Goal: Task Accomplishment & Management: Complete application form

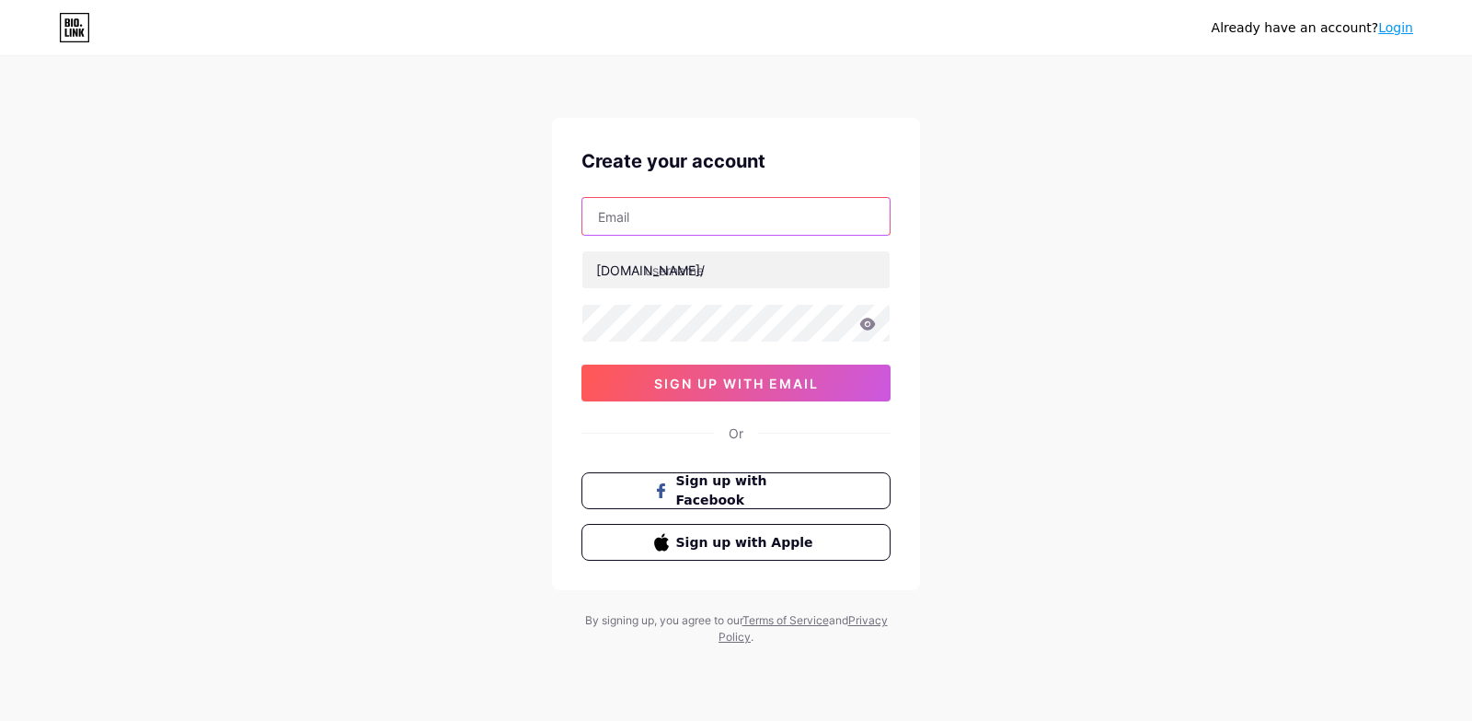
drag, startPoint x: 0, startPoint y: 0, endPoint x: 734, endPoint y: 209, distance: 763.5
click at [734, 209] on input "text" at bounding box center [736, 216] width 307 height 37
type input "[EMAIL_ADDRESS][DOMAIN_NAME]"
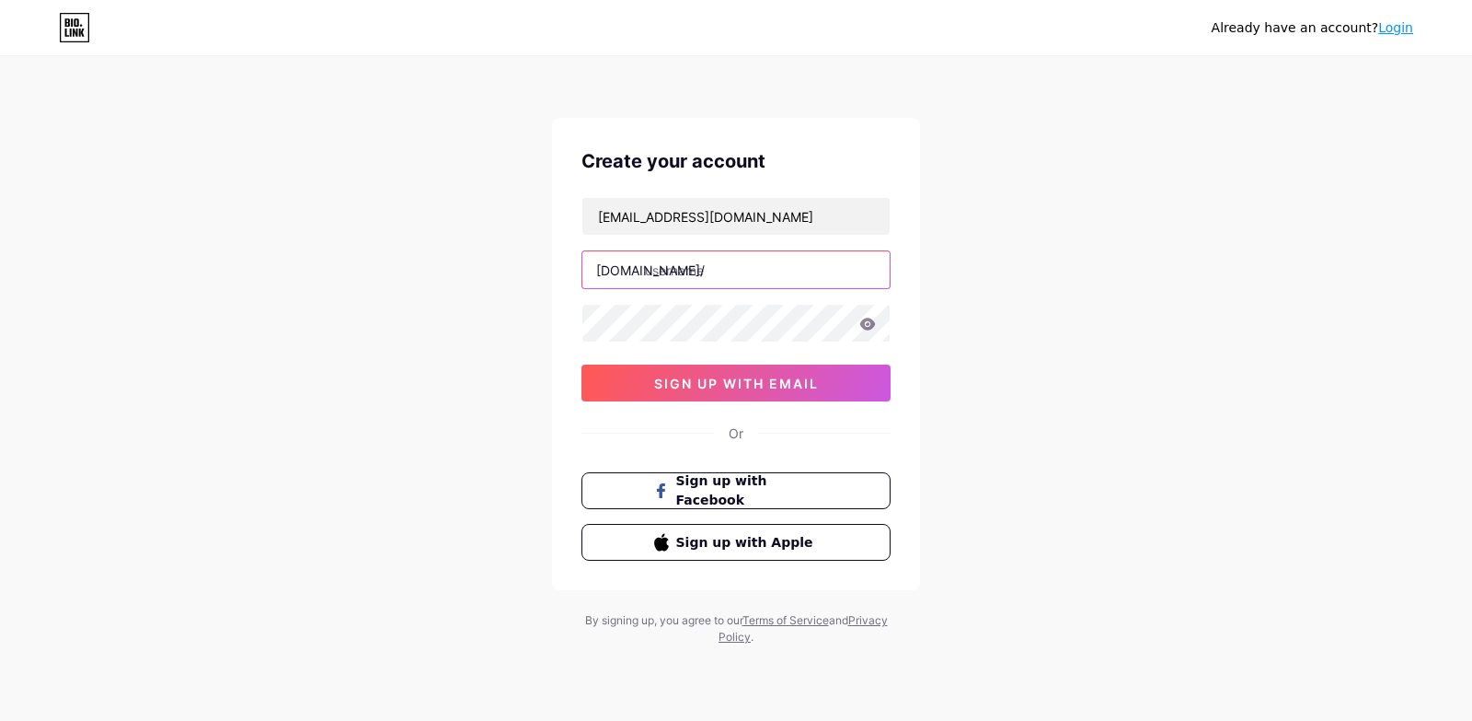
click at [746, 269] on input "text" at bounding box center [736, 269] width 307 height 37
type input "legroovelab"
click at [869, 323] on icon at bounding box center [868, 323] width 16 height 12
click at [869, 323] on icon at bounding box center [868, 324] width 16 height 13
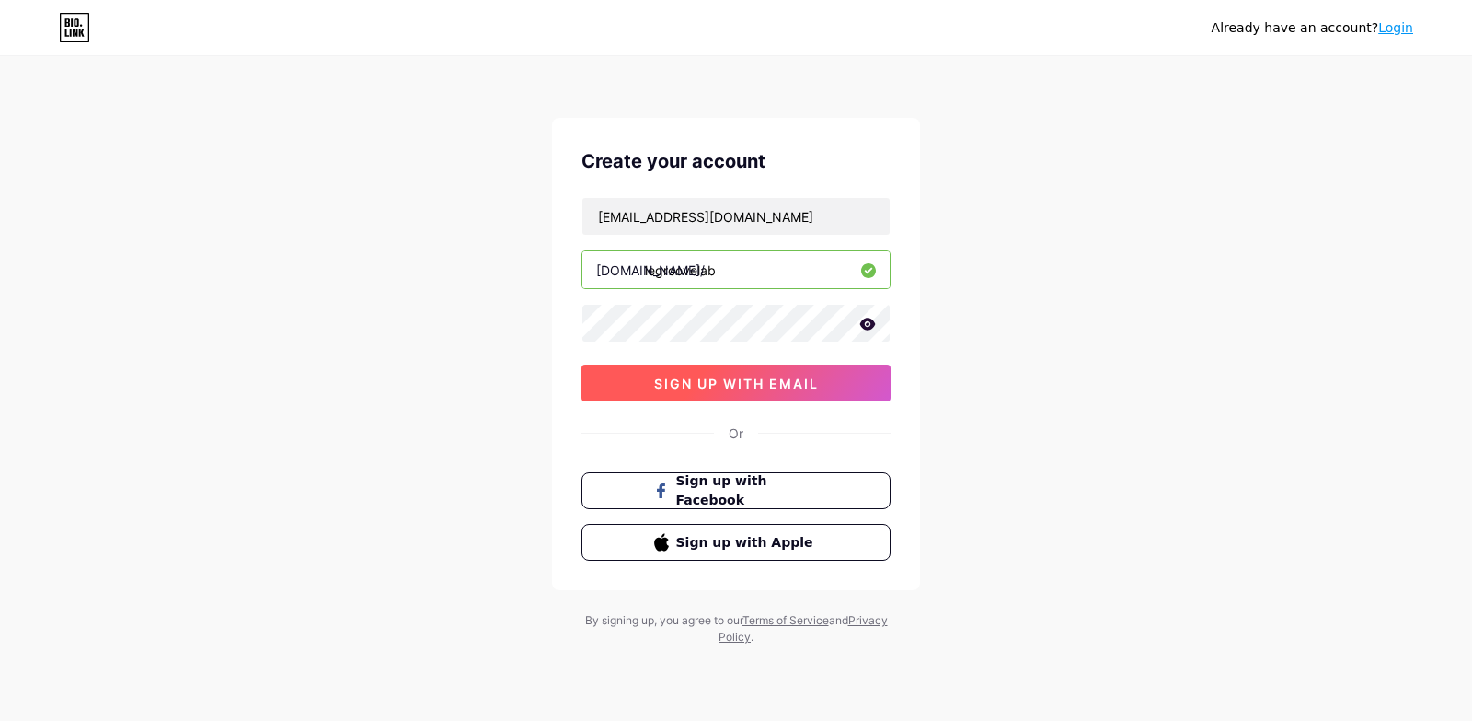
click at [829, 381] on button "sign up with email" at bounding box center [736, 382] width 309 height 37
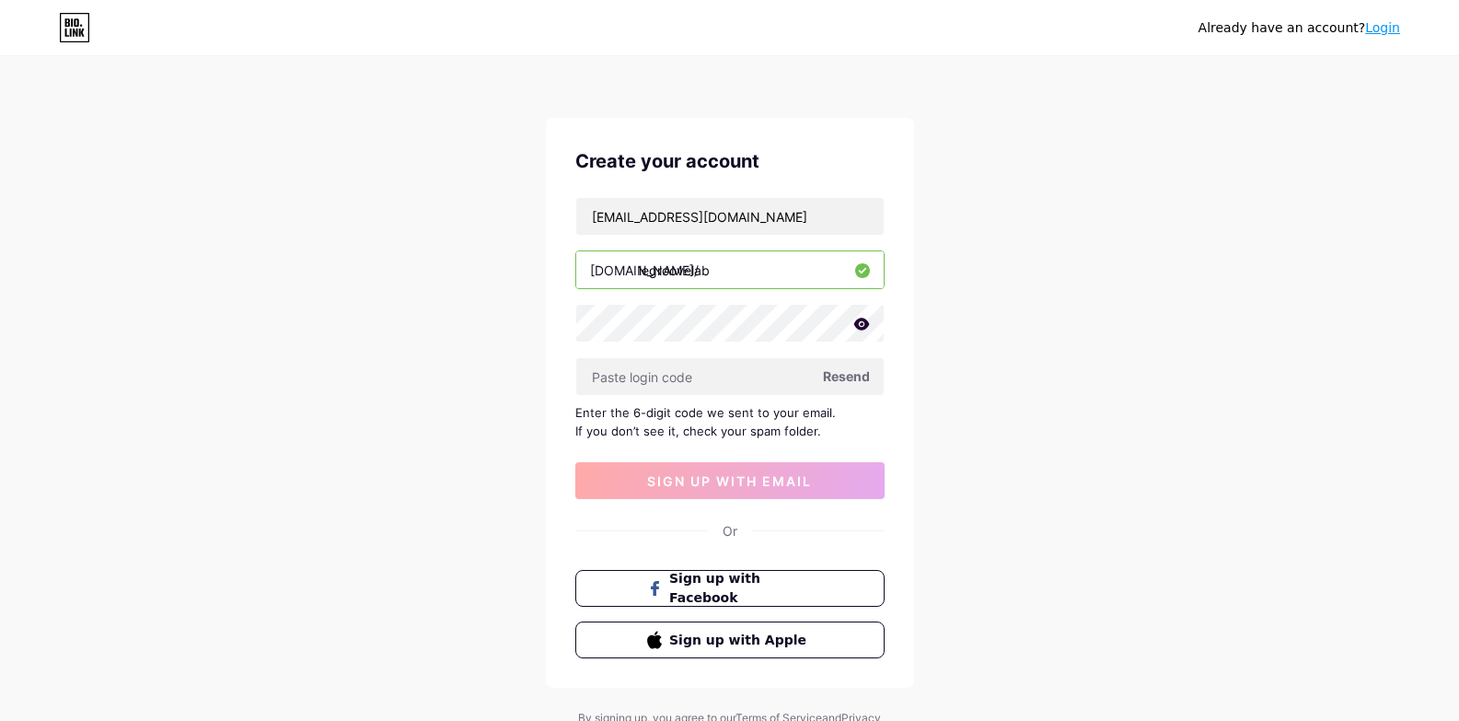
click at [837, 378] on span "Resend" at bounding box center [846, 375] width 47 height 19
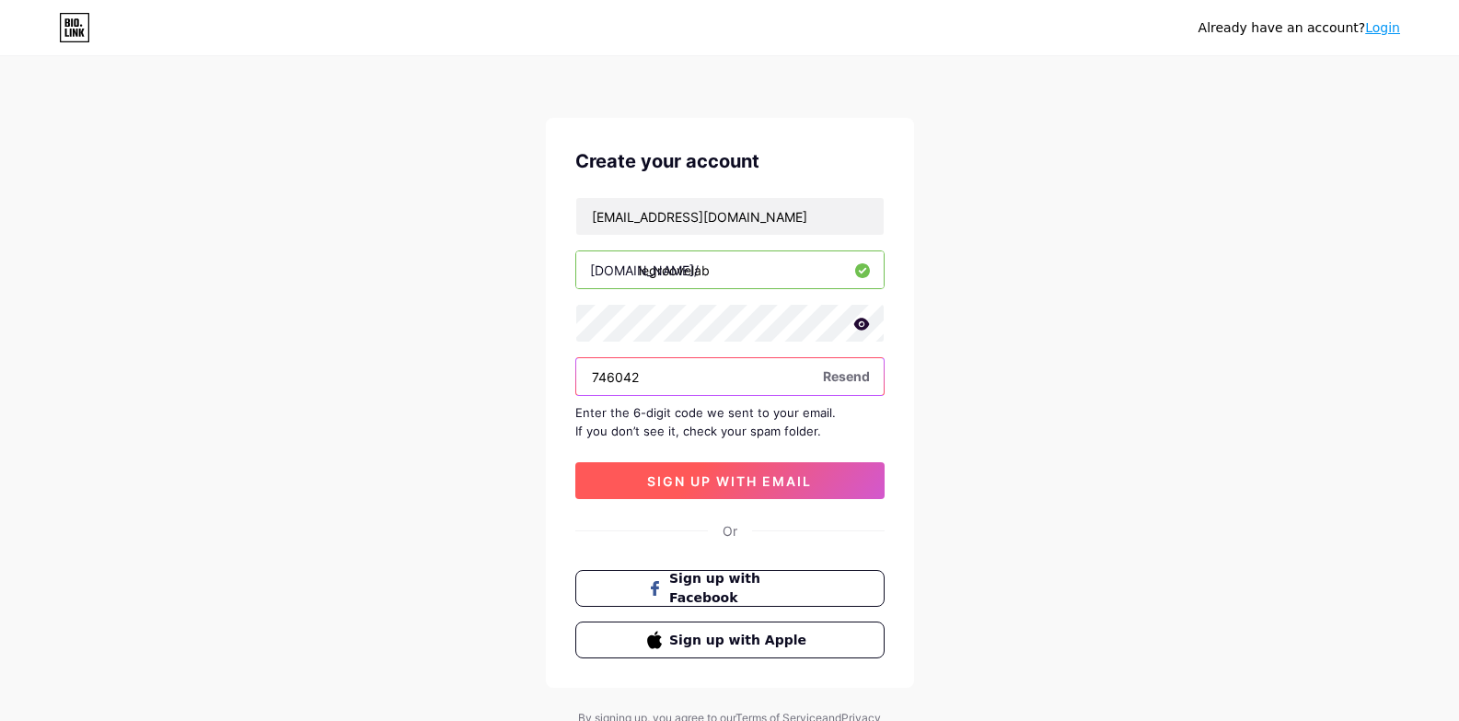
type input "746042"
click at [748, 479] on span "sign up with email" at bounding box center [729, 481] width 165 height 16
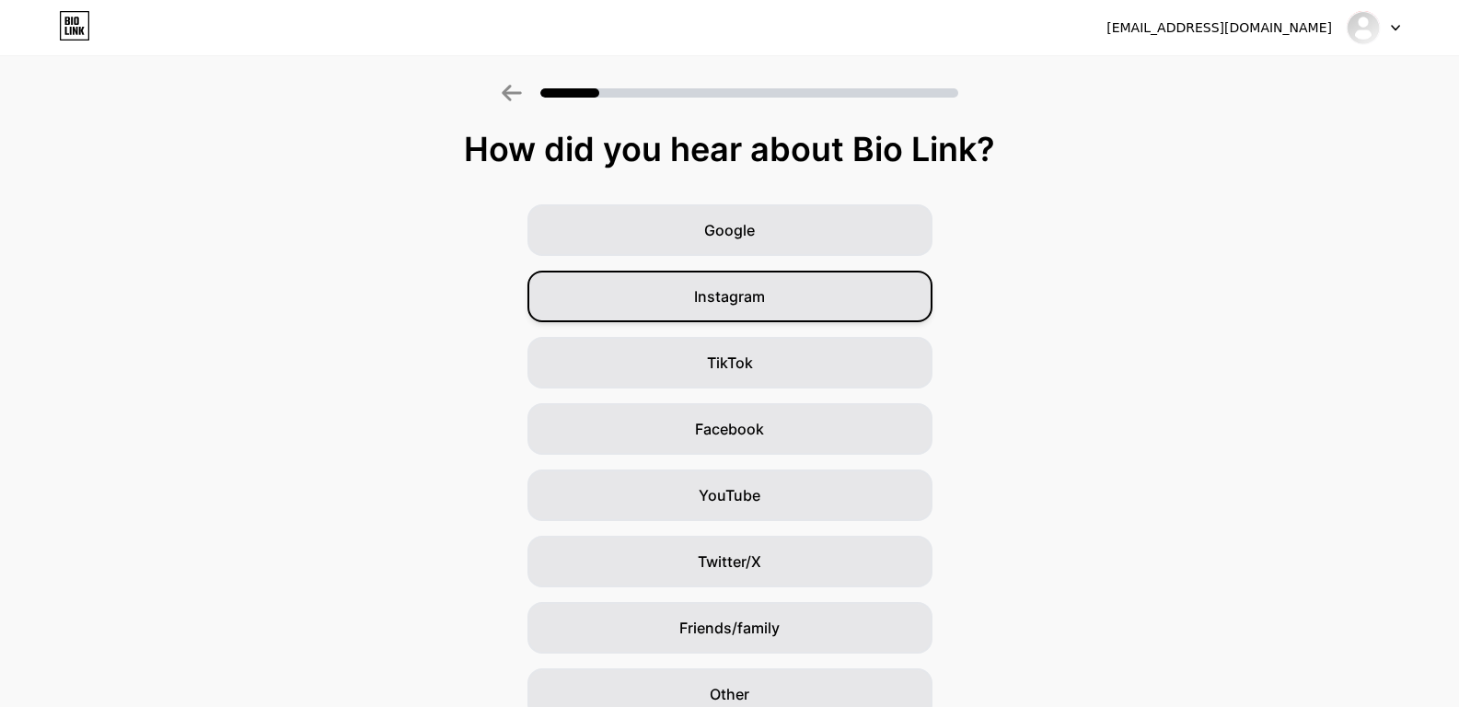
click at [820, 291] on div "Instagram" at bounding box center [729, 297] width 405 height 52
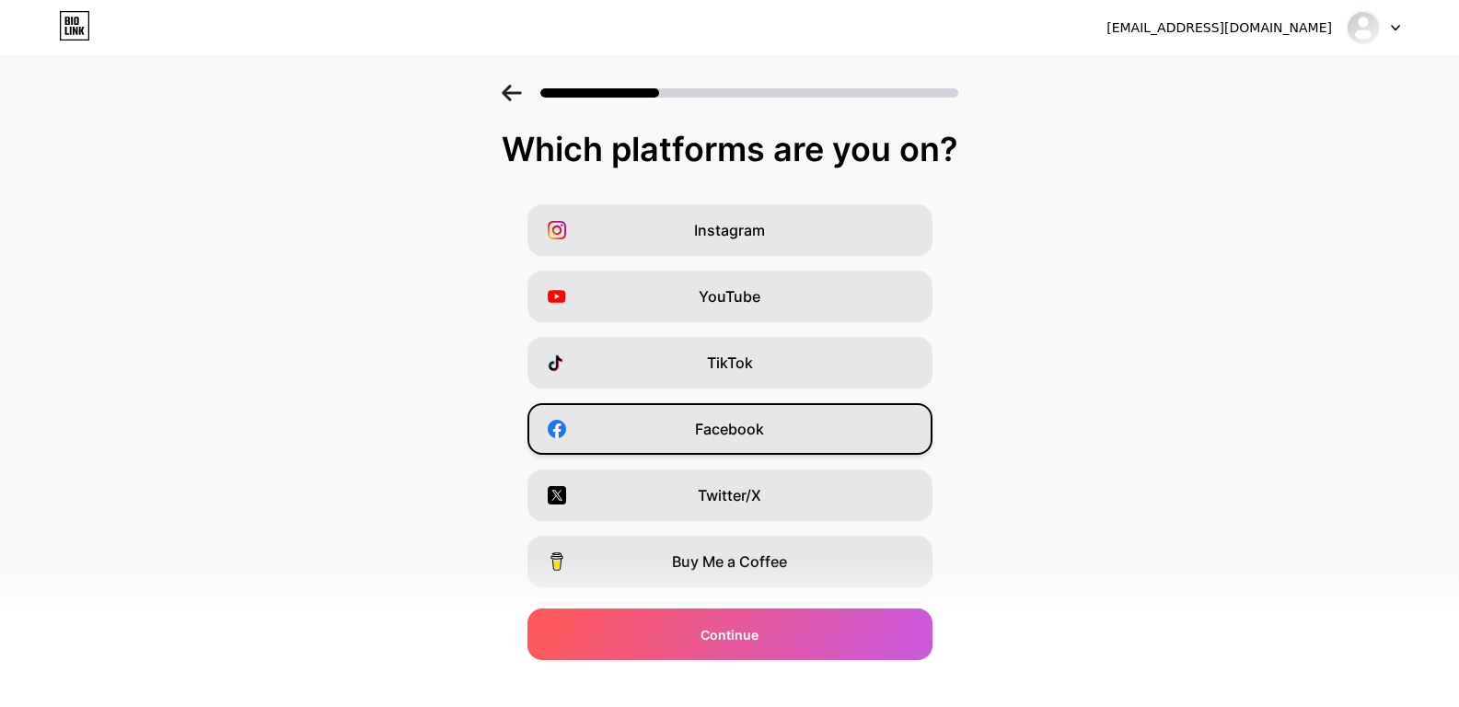
click at [802, 429] on div "Facebook" at bounding box center [729, 429] width 405 height 52
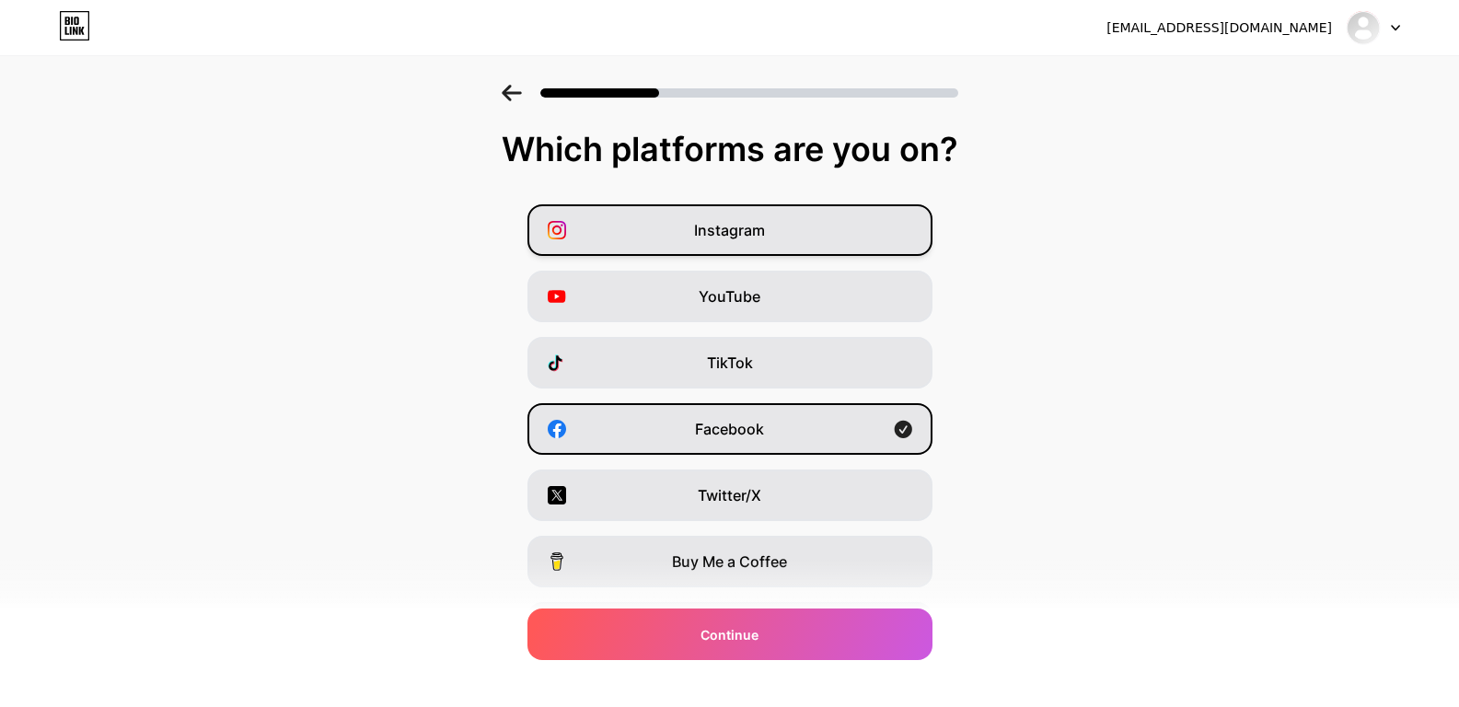
click at [779, 234] on div "Instagram" at bounding box center [729, 230] width 405 height 52
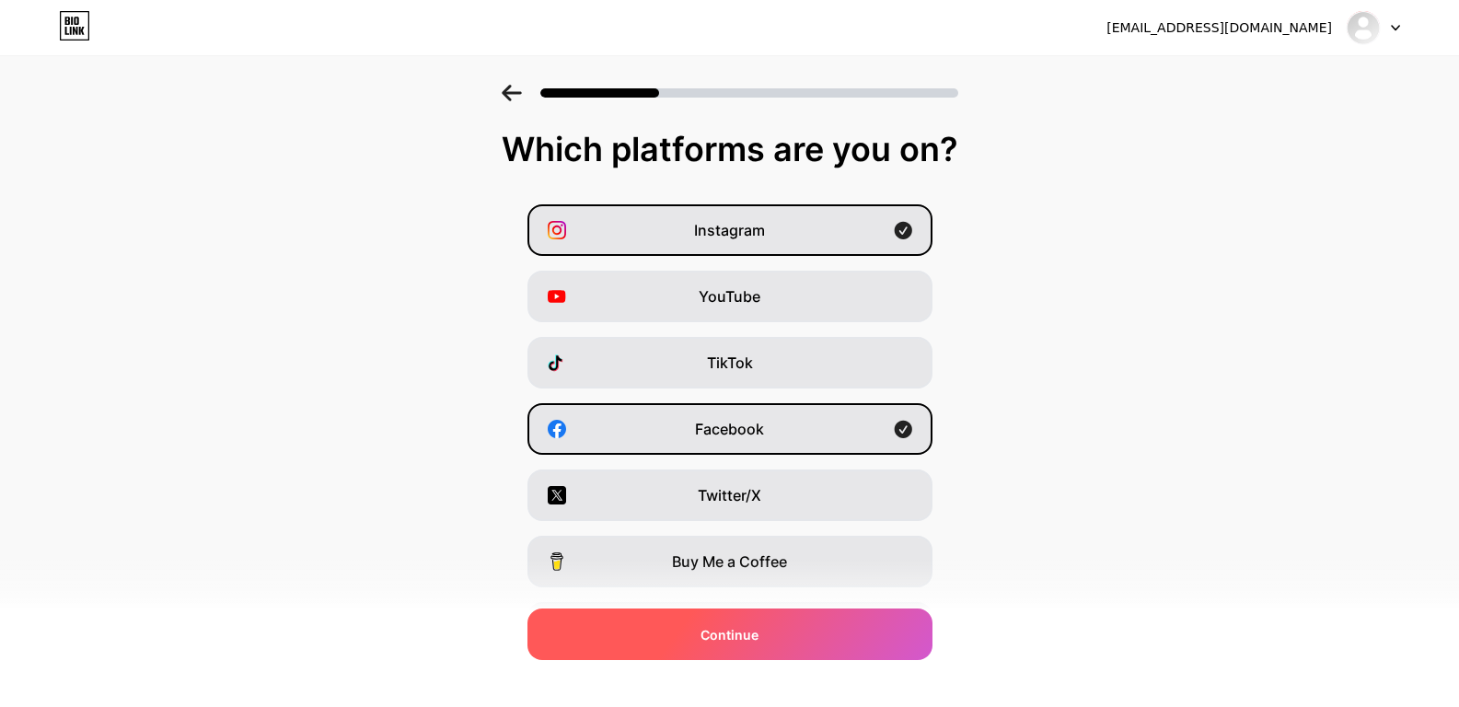
click at [840, 644] on div "Continue" at bounding box center [729, 634] width 405 height 52
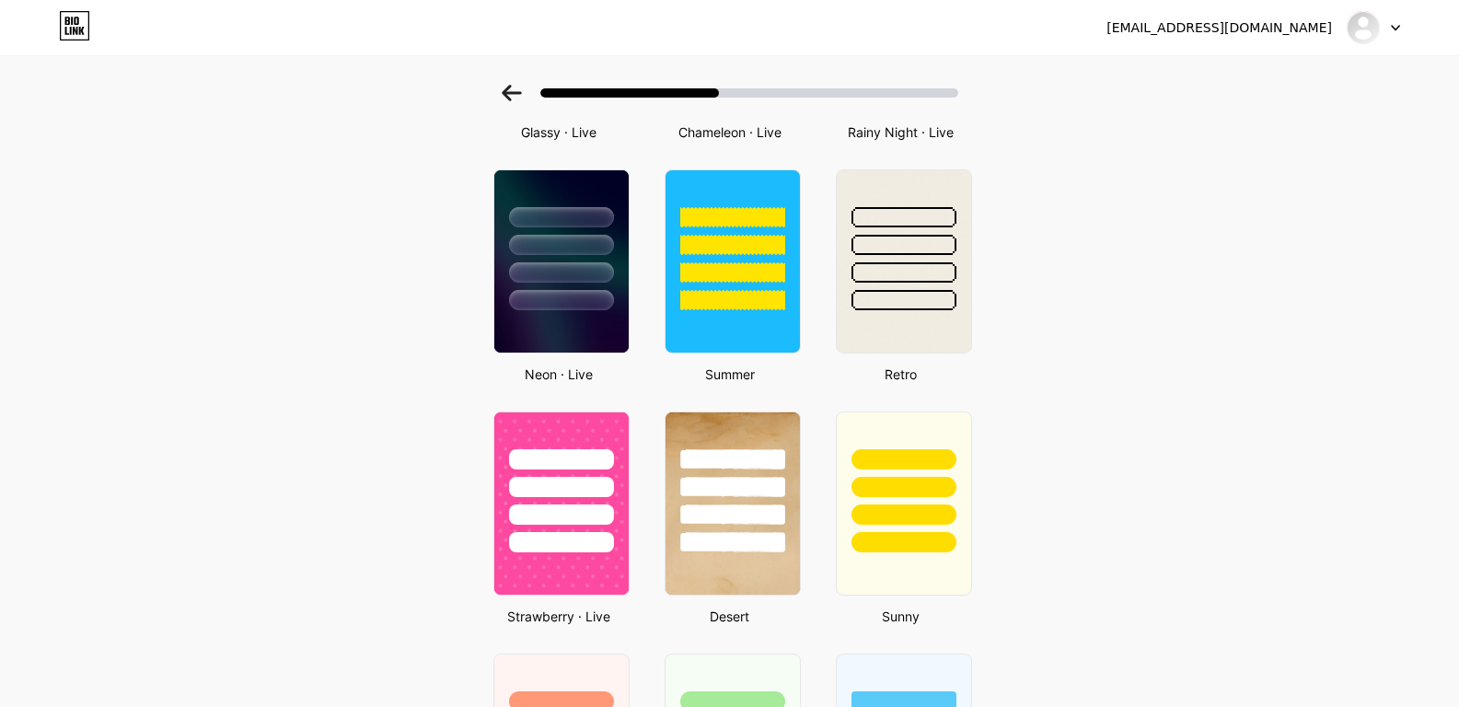
scroll to position [1227, 0]
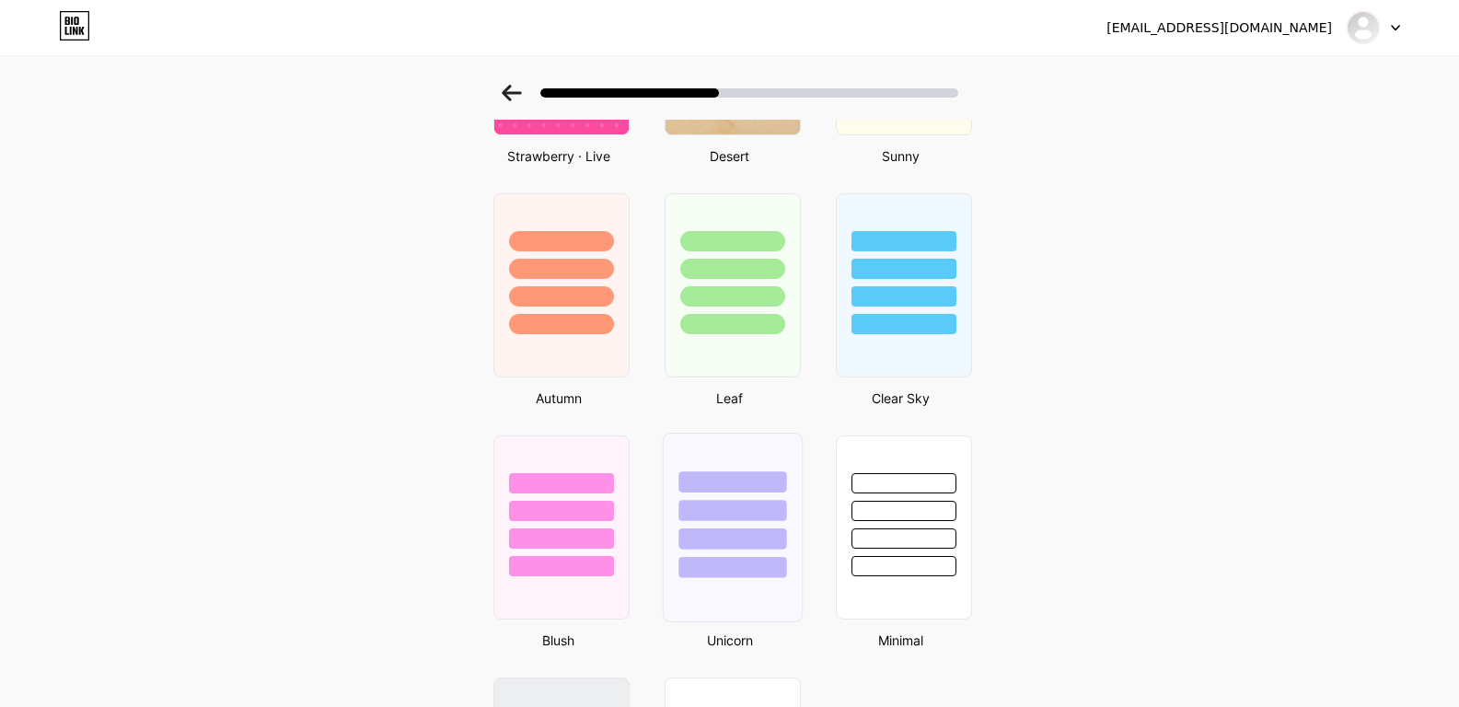
click at [764, 544] on div at bounding box center [732, 538] width 108 height 21
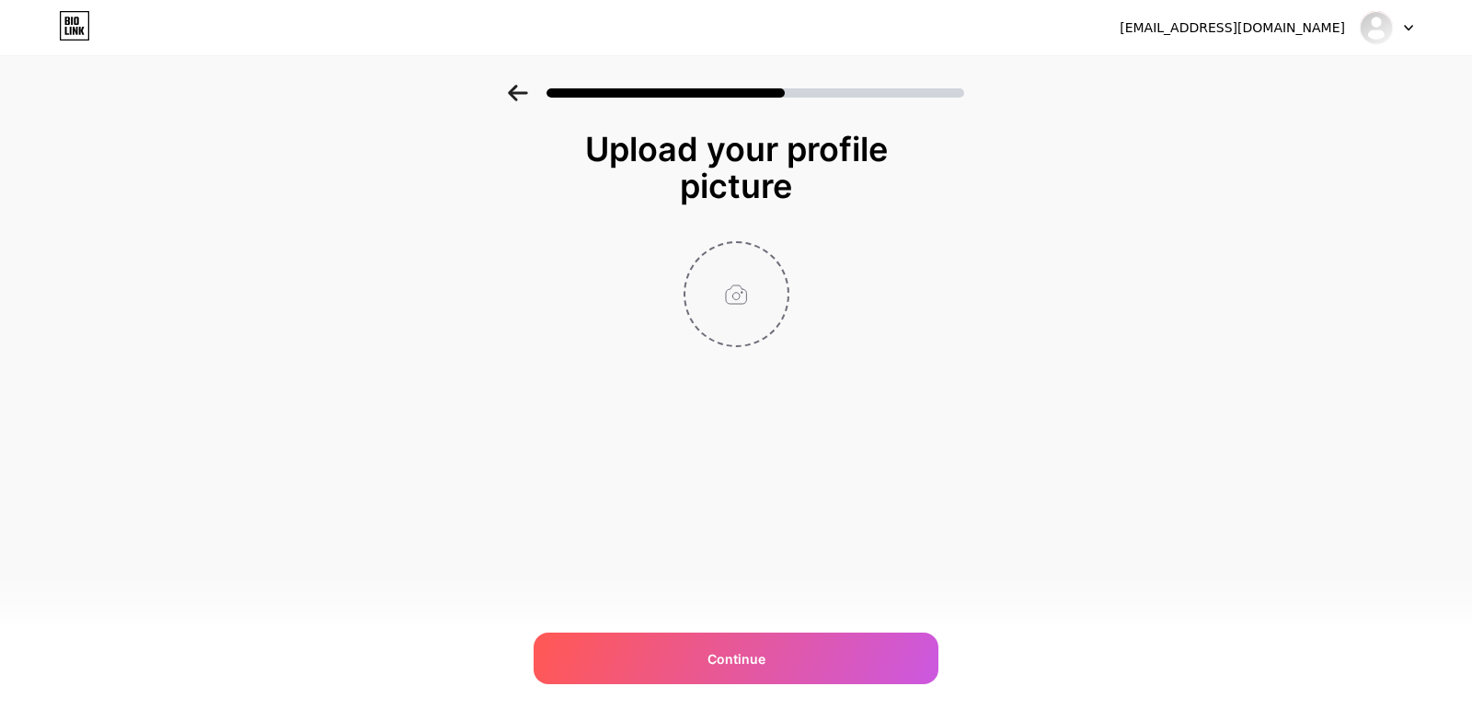
click at [752, 288] on input "file" at bounding box center [737, 294] width 102 height 102
type input "C:\fakepath\LA GROOVE ROOM.jpg"
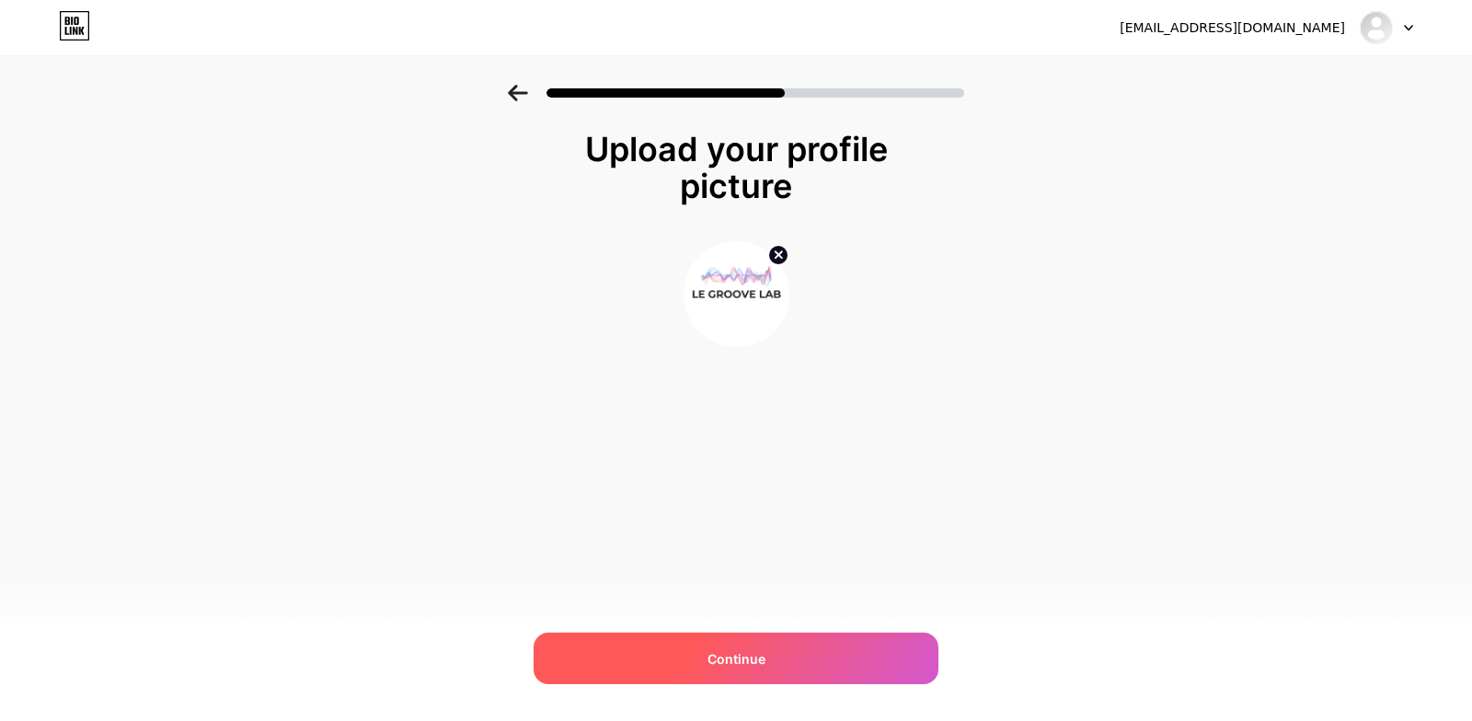
click at [841, 651] on div "Continue" at bounding box center [736, 658] width 405 height 52
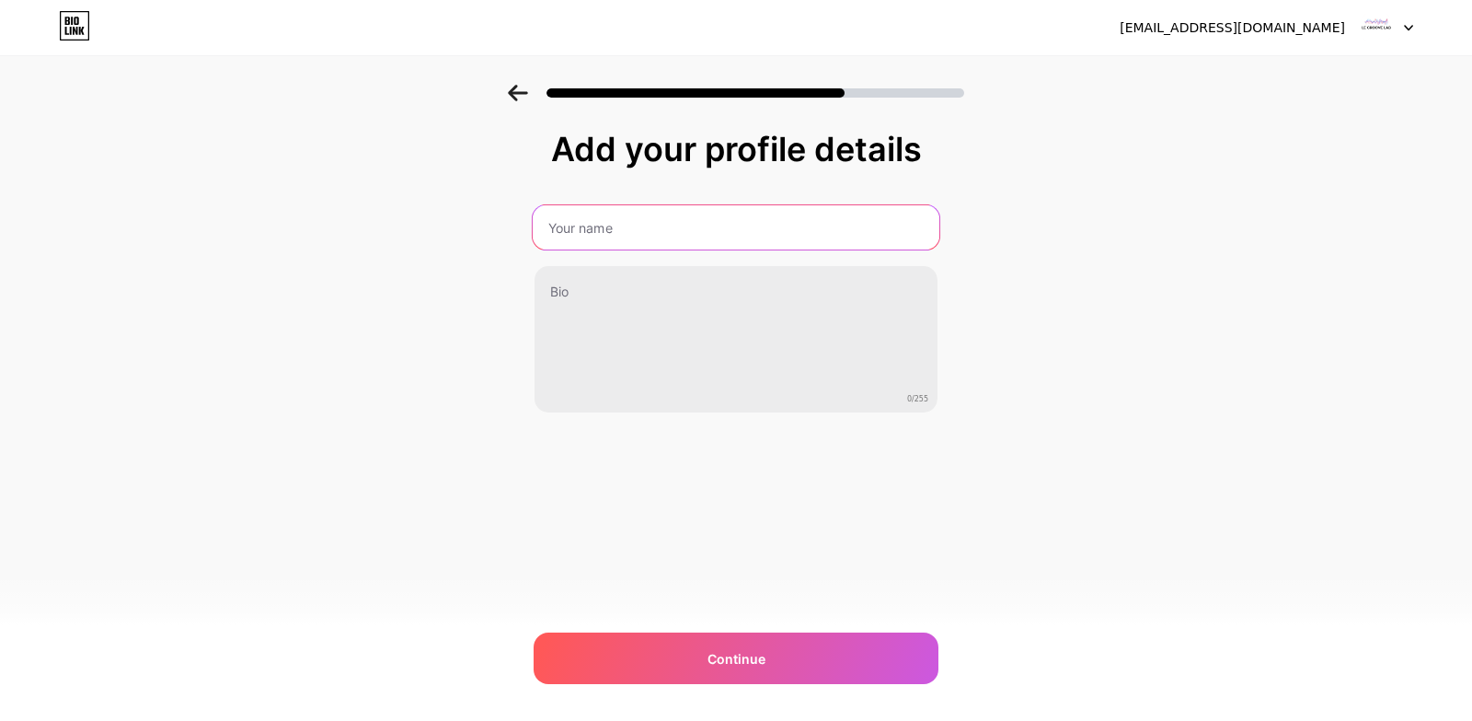
click at [719, 223] on input "text" at bounding box center [736, 227] width 407 height 44
type input "Le Groove Lab"
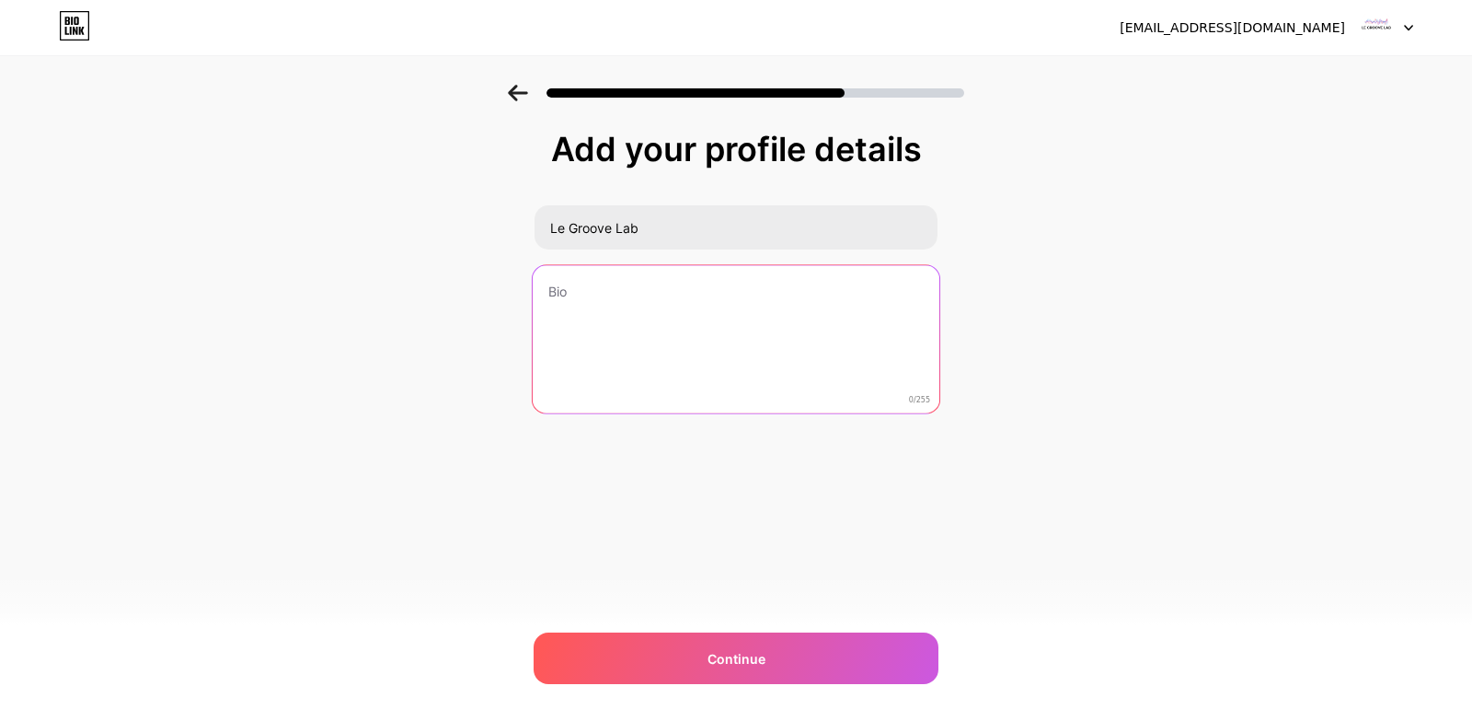
click at [778, 274] on textarea at bounding box center [736, 340] width 407 height 150
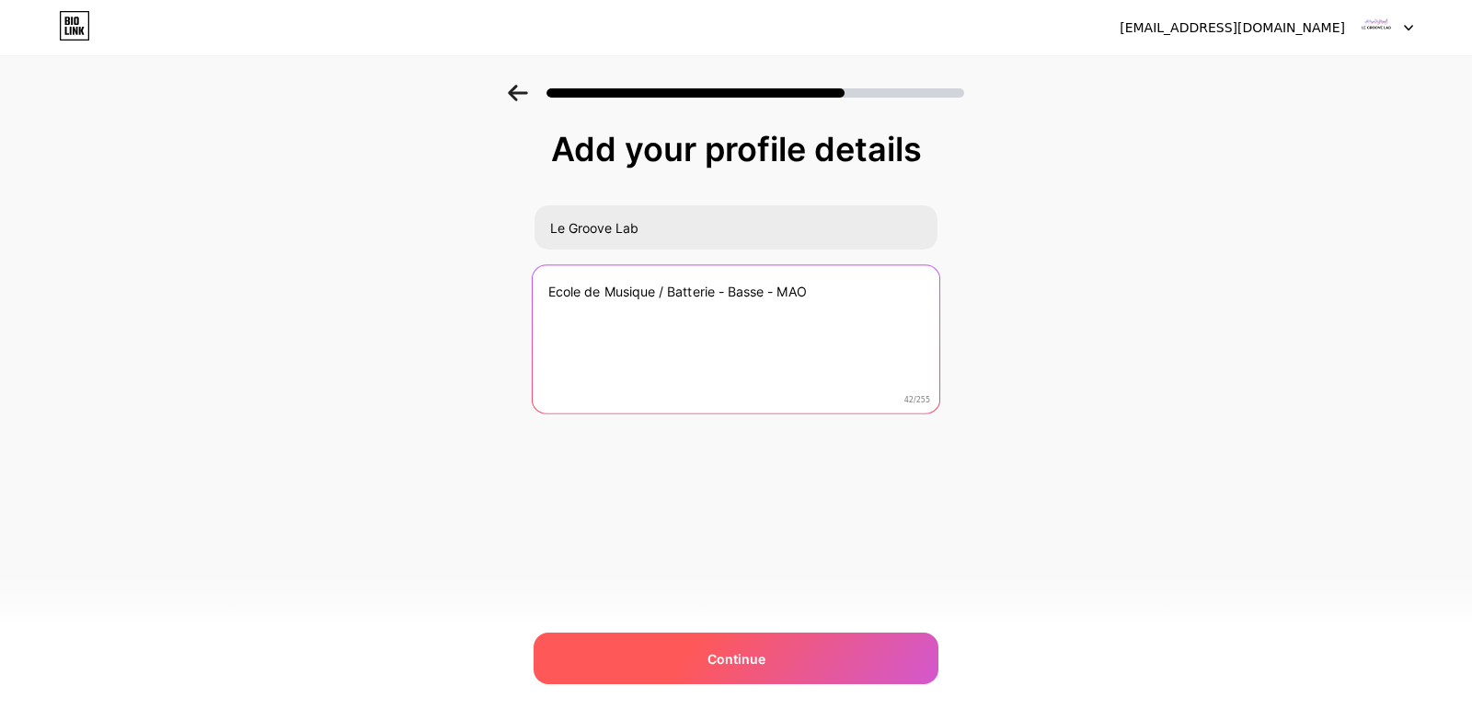
type textarea "Ecole de Musique / Batterie - Basse - MAO"
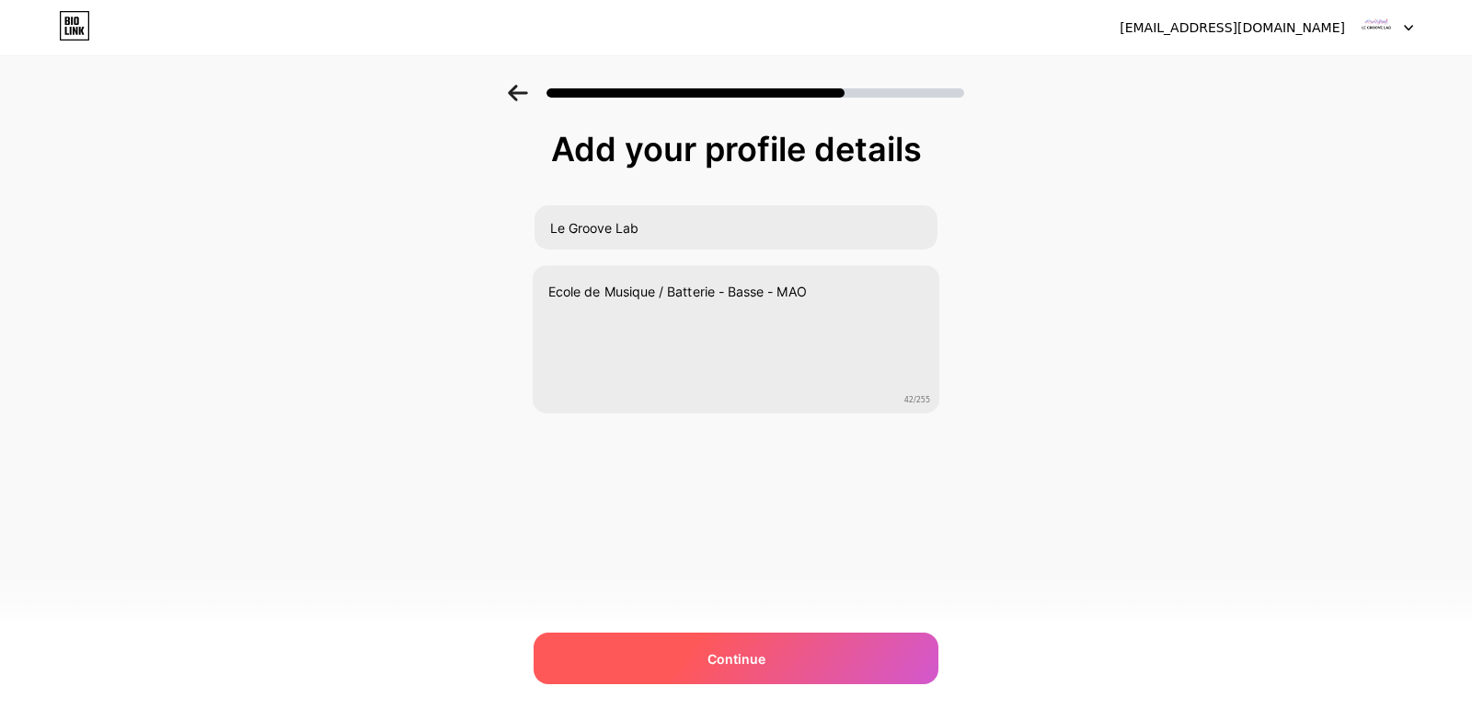
click at [823, 664] on div "Continue" at bounding box center [736, 658] width 405 height 52
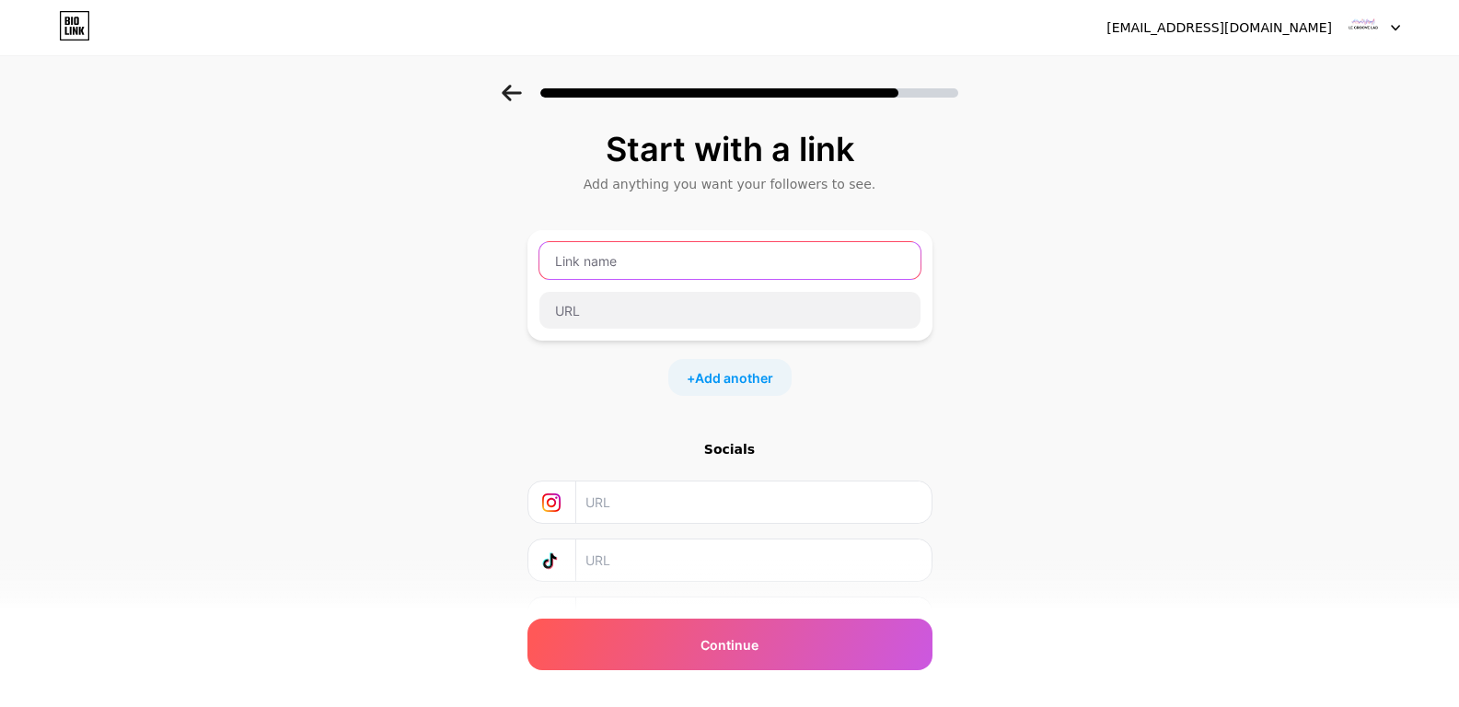
click at [640, 258] on input "text" at bounding box center [729, 260] width 381 height 37
click at [638, 499] on input "text" at bounding box center [752, 501] width 334 height 41
paste input "[URL][DOMAIN_NAME]"
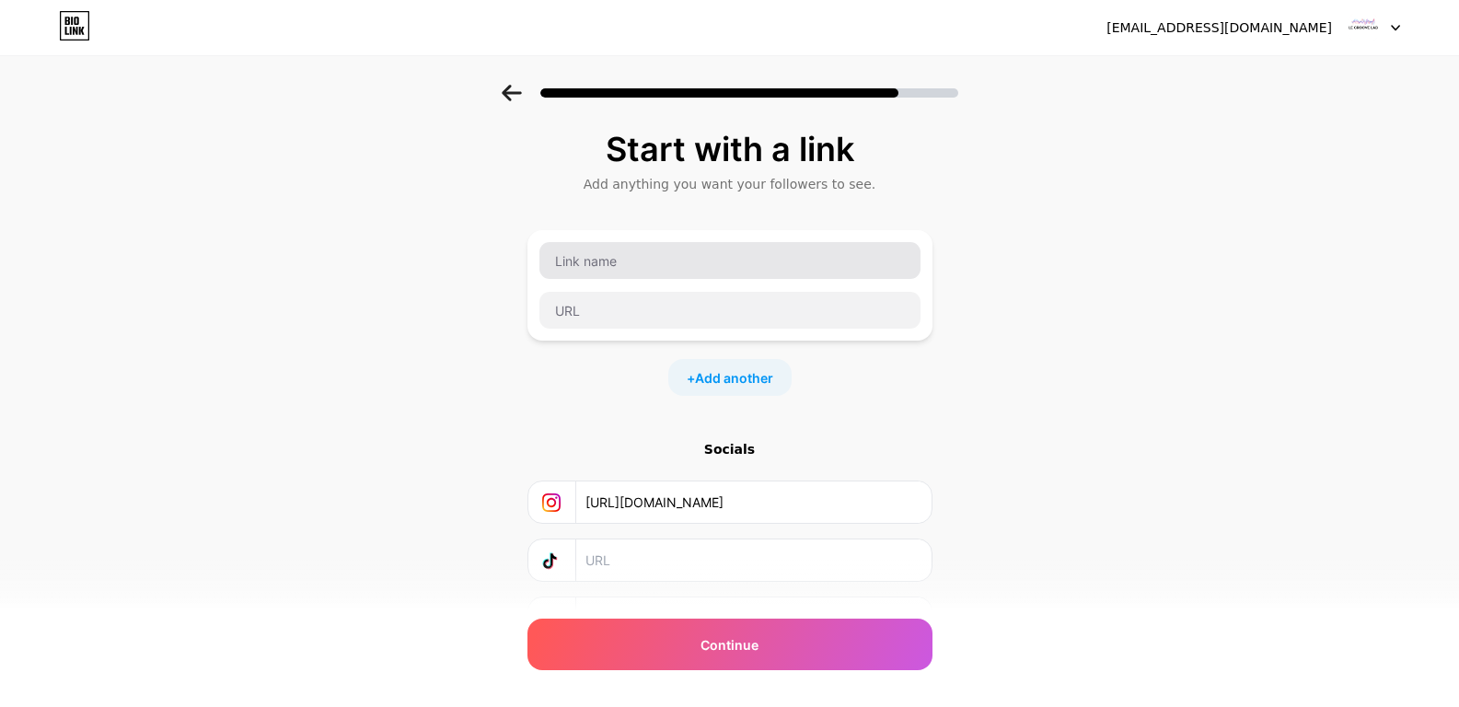
scroll to position [0, 262]
type input "[URL][DOMAIN_NAME]"
click at [774, 566] on input "text" at bounding box center [752, 559] width 334 height 41
click at [567, 570] on div at bounding box center [552, 559] width 49 height 41
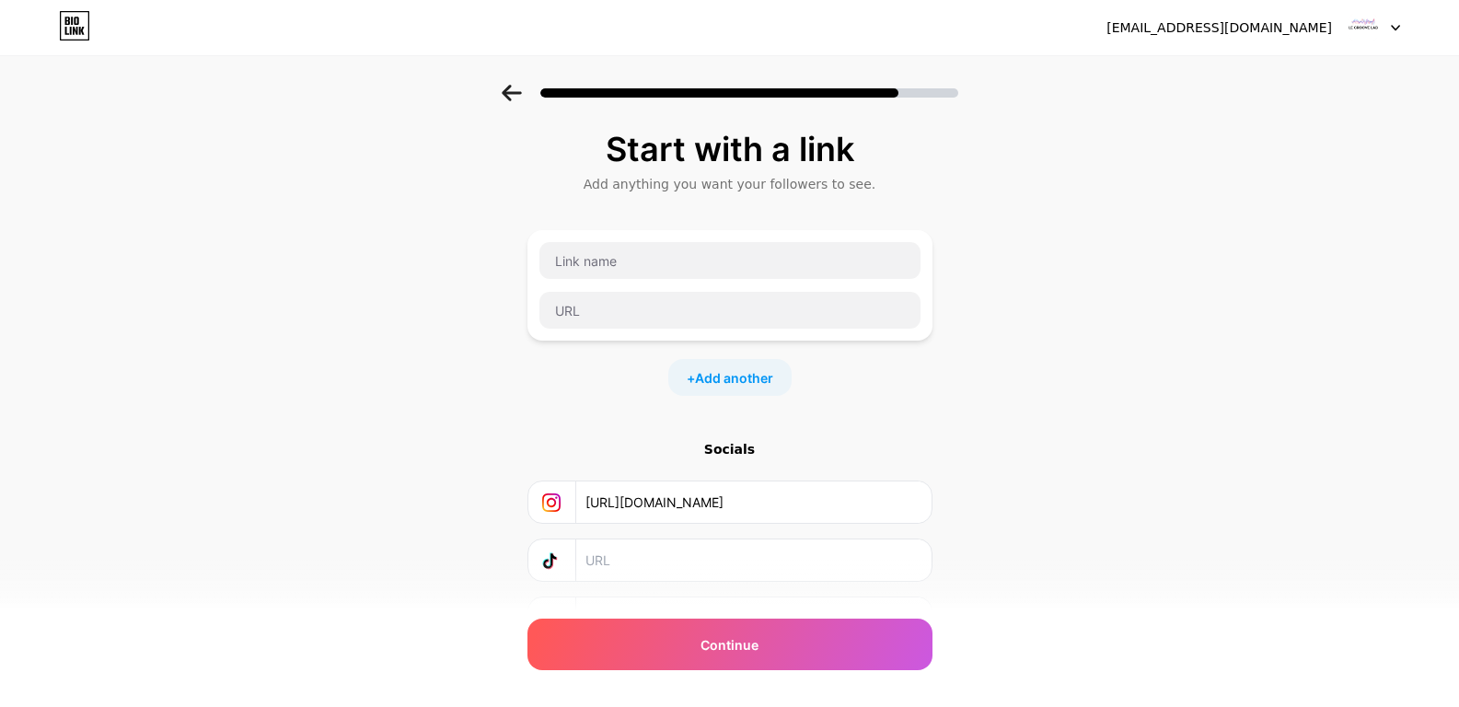
click at [557, 560] on icon at bounding box center [552, 559] width 10 height 14
click at [729, 377] on span "Add another" at bounding box center [734, 377] width 78 height 19
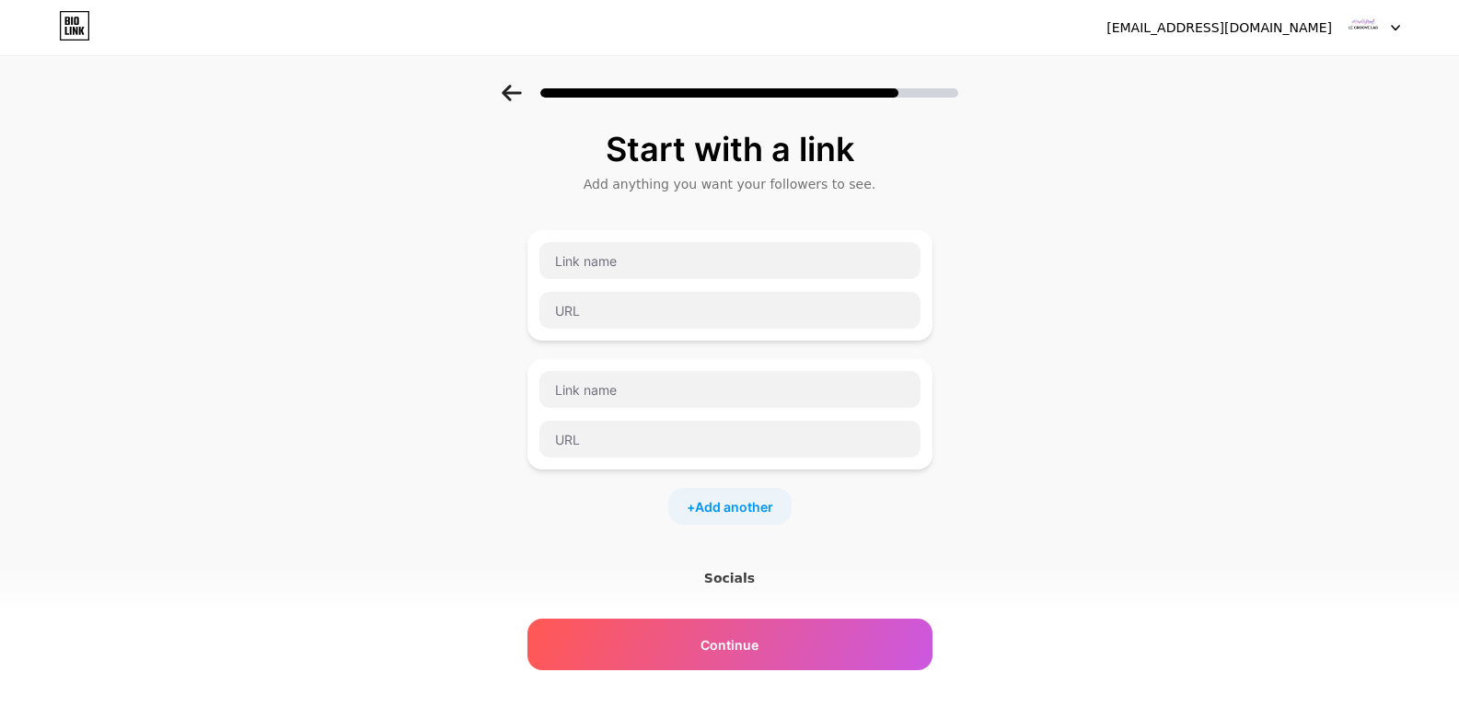
click at [740, 582] on div "Socials" at bounding box center [729, 578] width 405 height 18
click at [724, 505] on span "Add another" at bounding box center [734, 506] width 78 height 19
click at [511, 96] on icon at bounding box center [511, 93] width 19 height 17
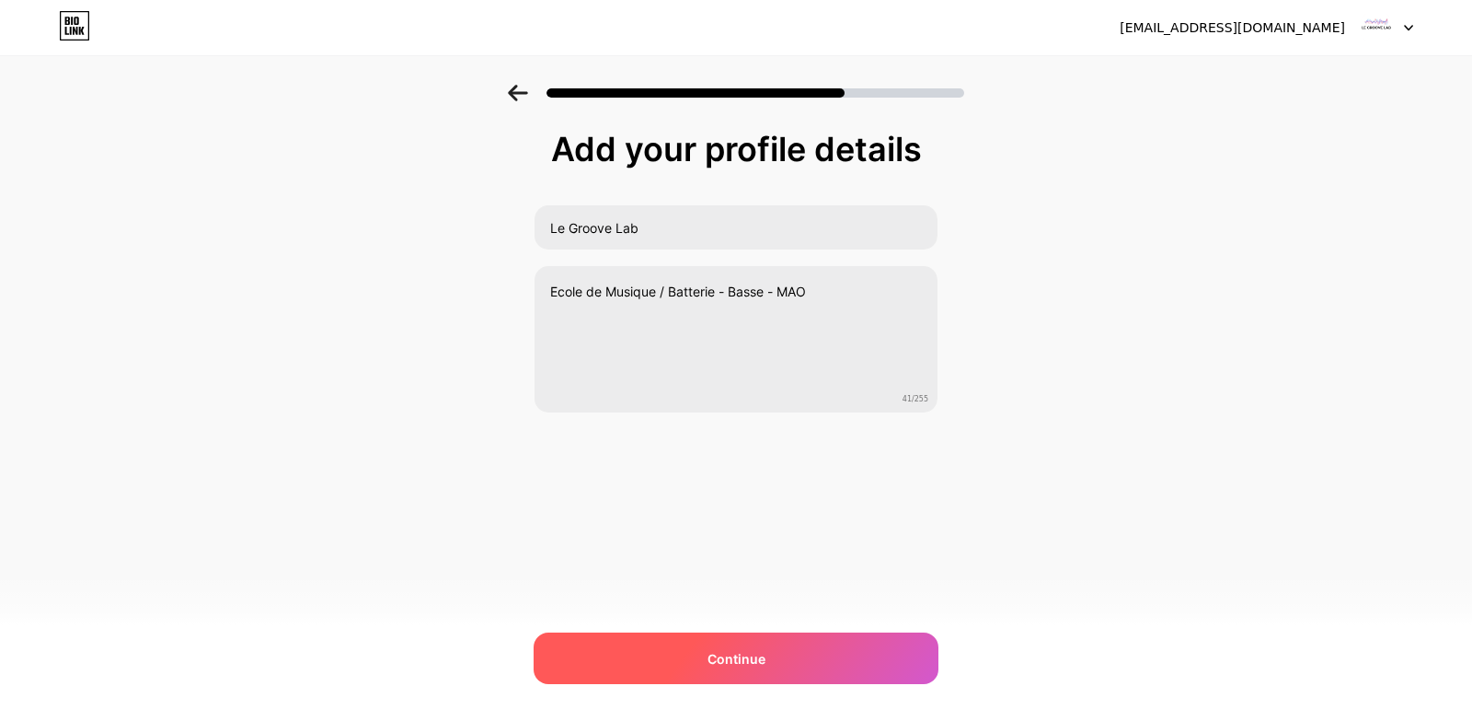
click at [764, 639] on div "Continue" at bounding box center [736, 658] width 405 height 52
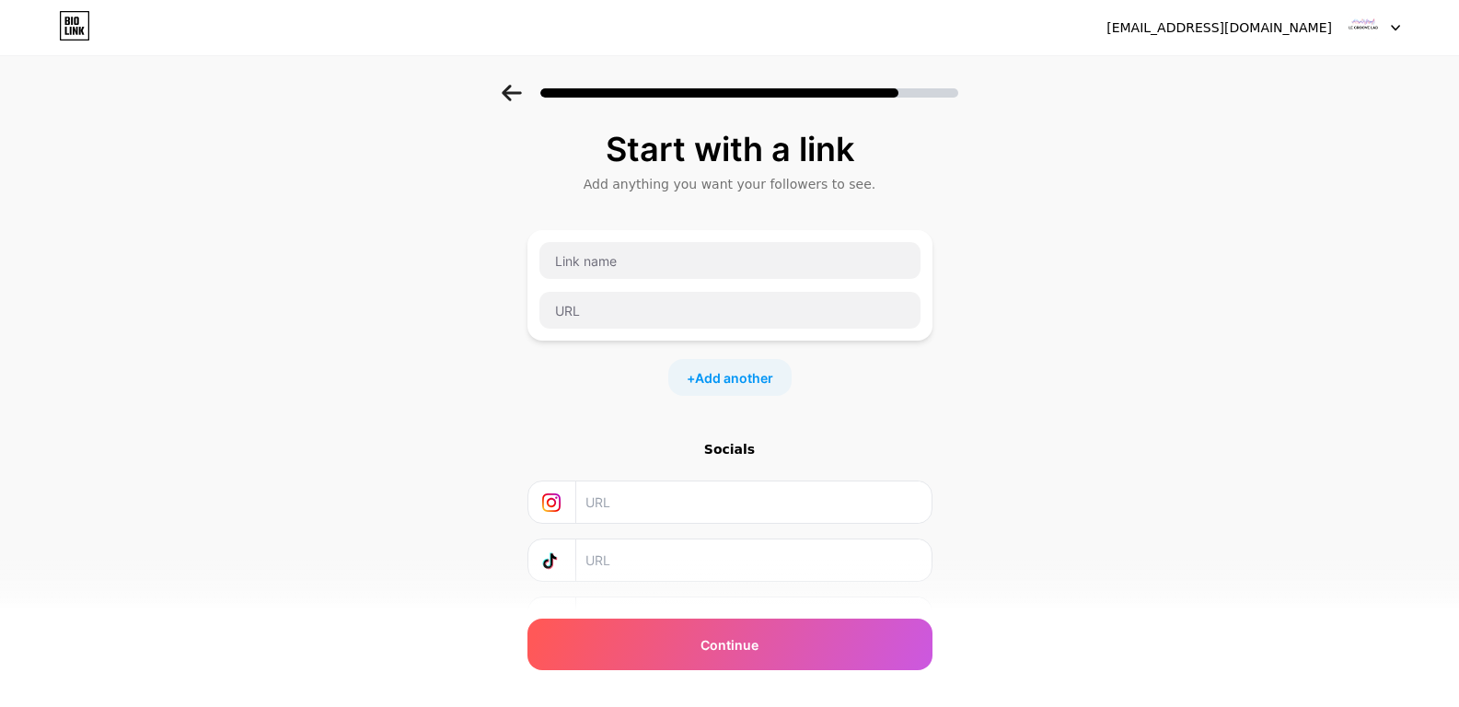
click at [669, 496] on input "text" at bounding box center [752, 501] width 334 height 41
paste input "[URL][DOMAIN_NAME]"
type input "[URL][DOMAIN_NAME]"
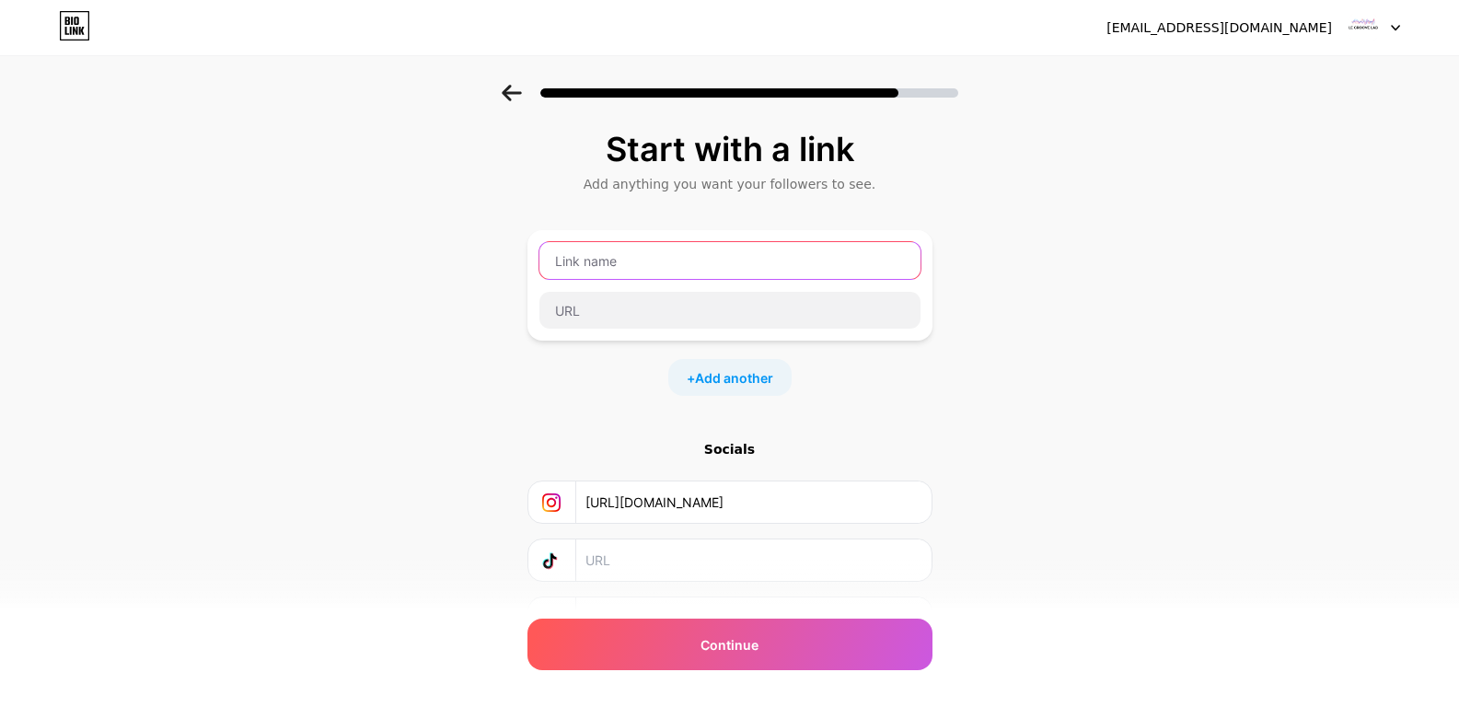
click at [680, 257] on input "text" at bounding box center [729, 260] width 381 height 37
type input "Facebook"
click at [1056, 237] on div "Start with a link Add anything you want your followers to see. Facebook + Add a…" at bounding box center [729, 408] width 1459 height 647
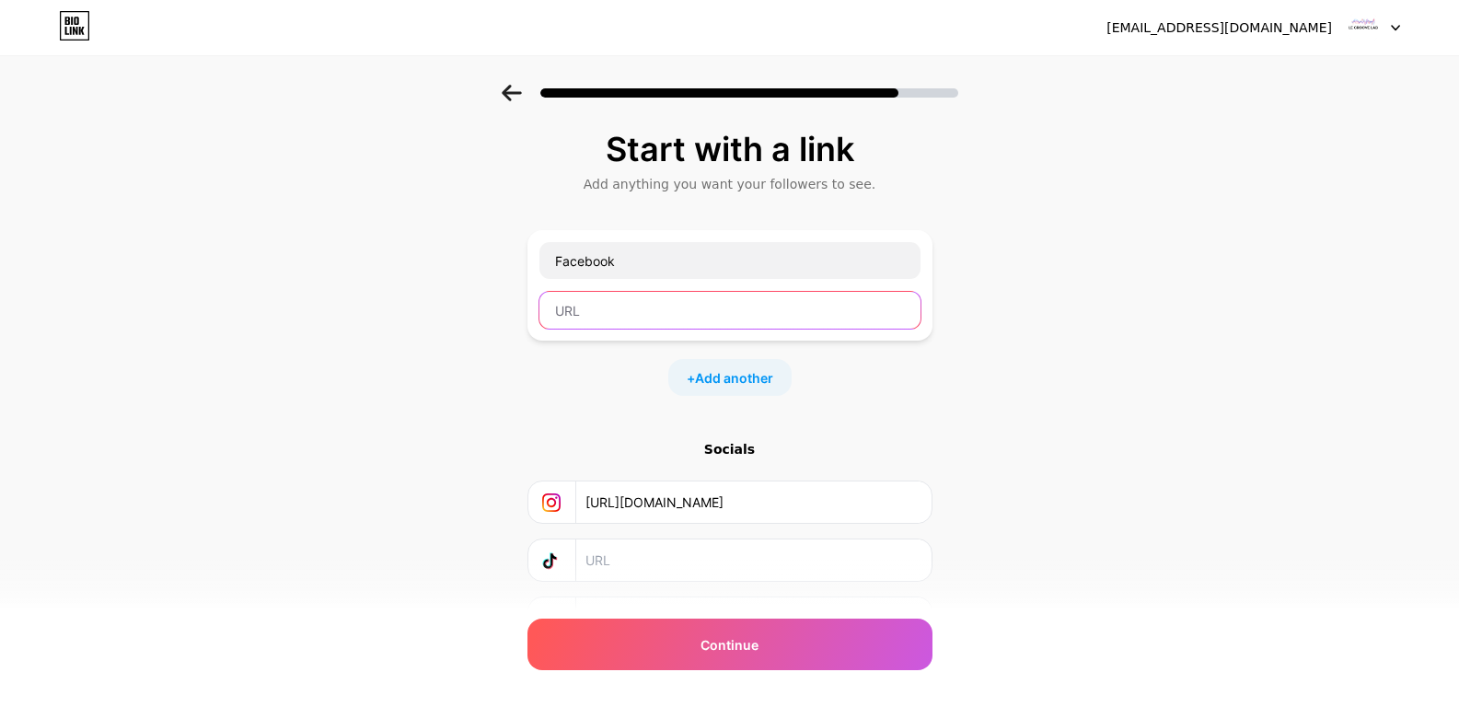
click at [690, 316] on input "text" at bounding box center [729, 310] width 381 height 37
paste input "[URL][DOMAIN_NAME]"
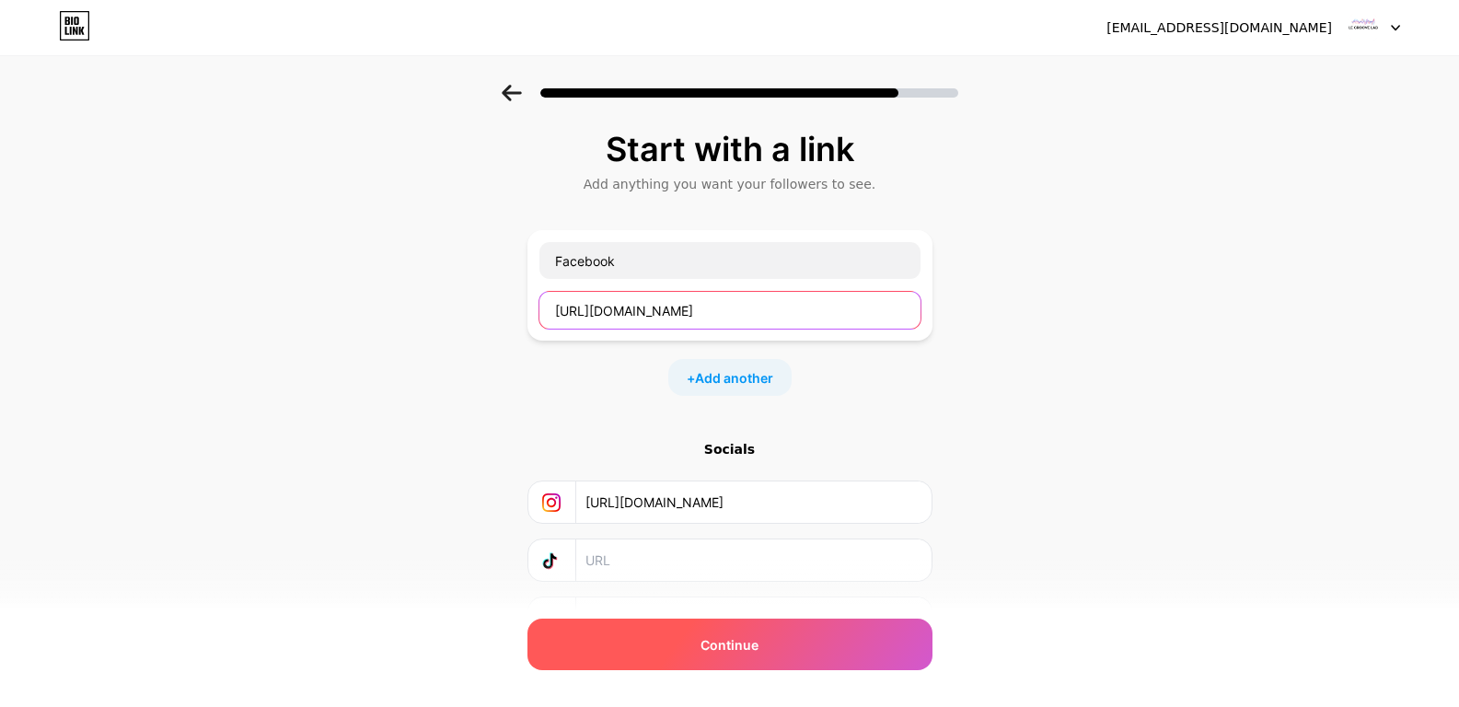
type input "[URL][DOMAIN_NAME]"
click at [784, 650] on div "Continue" at bounding box center [729, 644] width 405 height 52
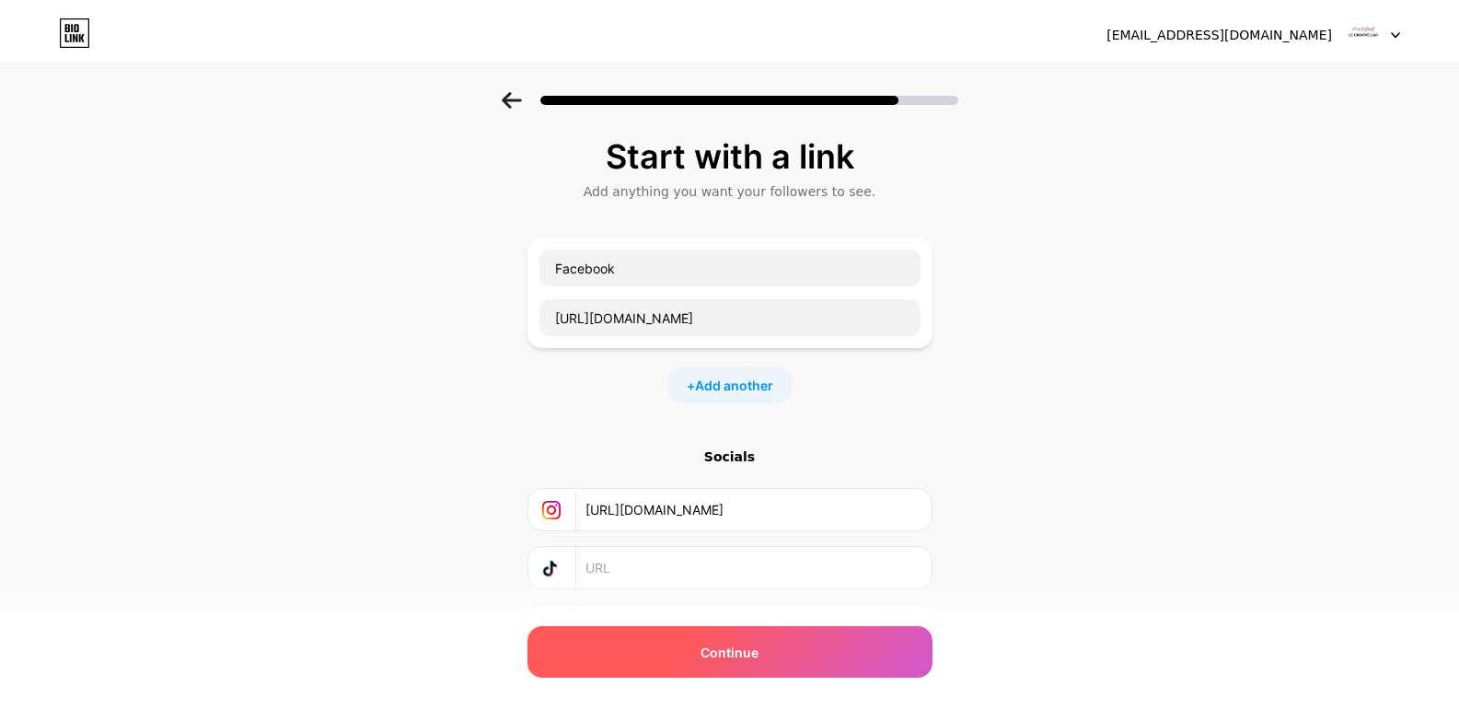
scroll to position [0, 0]
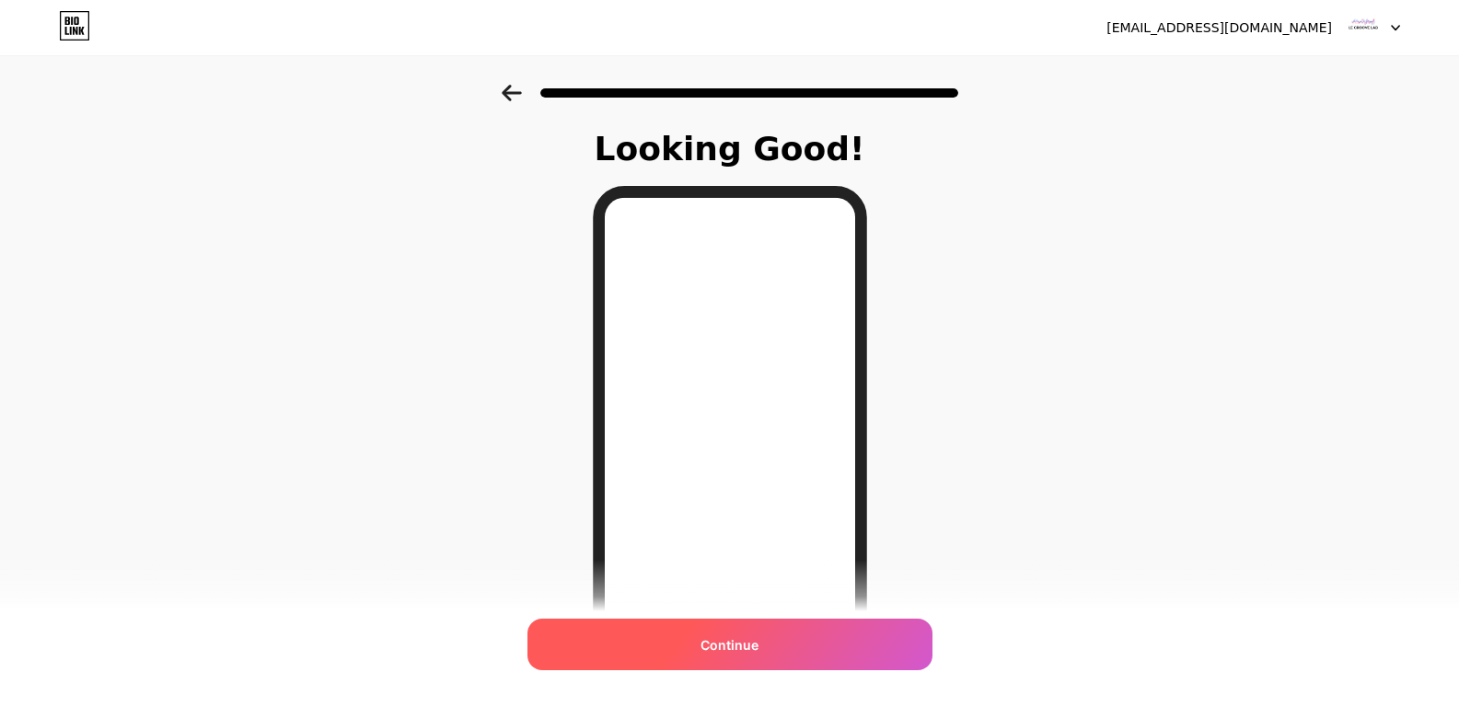
click at [784, 645] on div "Continue" at bounding box center [729, 644] width 405 height 52
